Goal: Information Seeking & Learning: Learn about a topic

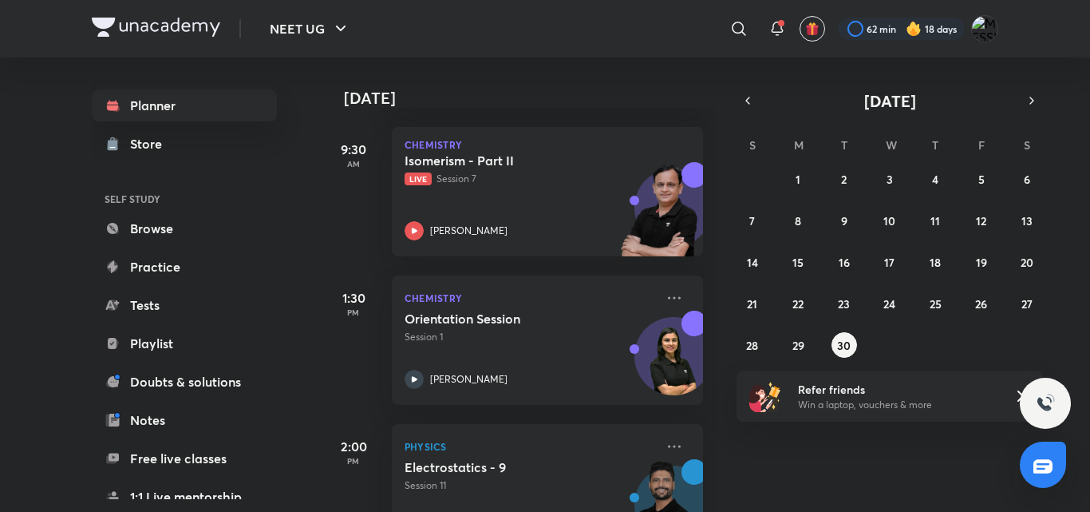
scroll to position [372, 0]
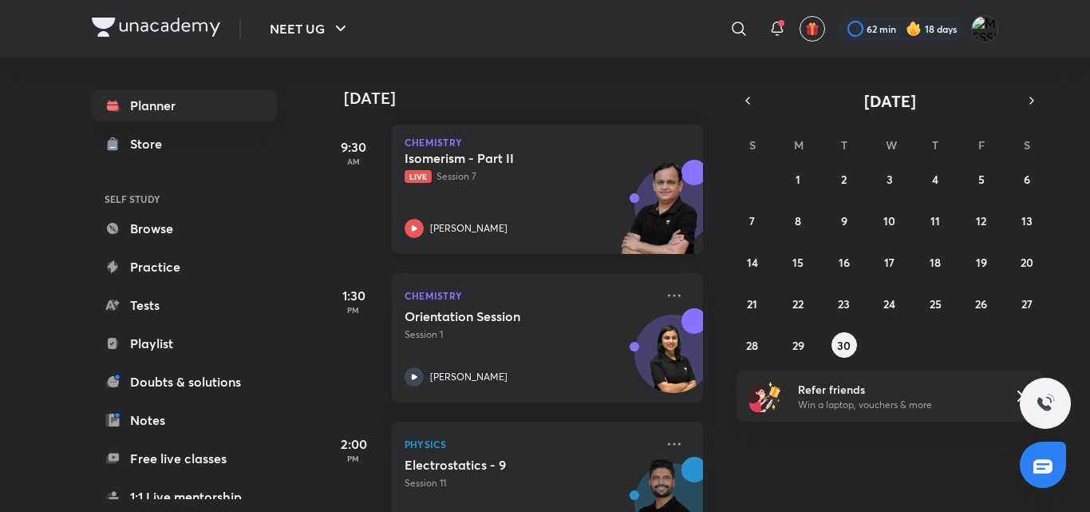
click at [541, 180] on p "Live Session 7" at bounding box center [530, 176] width 251 height 14
